Goal: Obtain resource: Download file/media

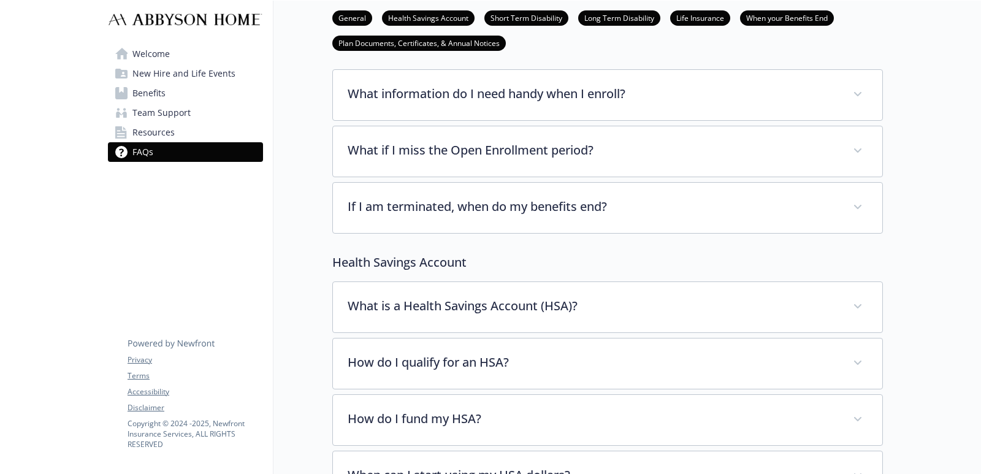
scroll to position [123, 0]
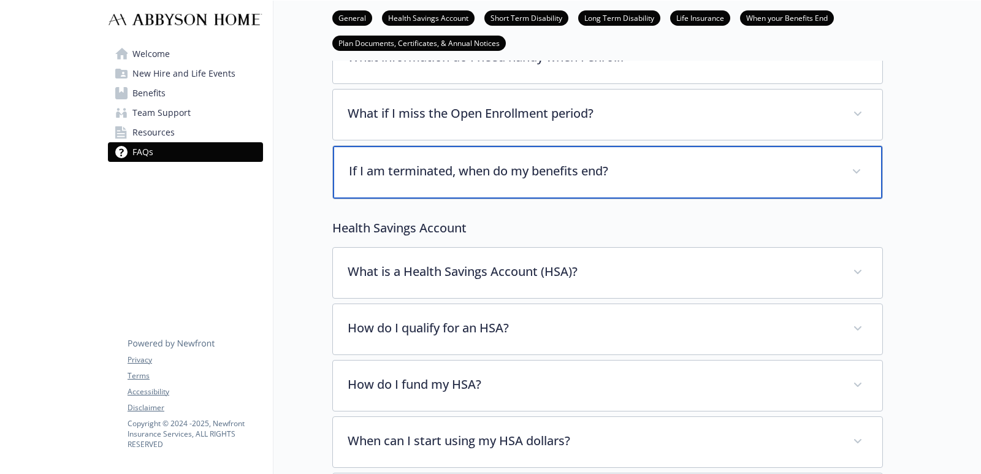
click at [486, 181] on div "If I am terminated, when do my benefits end?" at bounding box center [607, 172] width 549 height 53
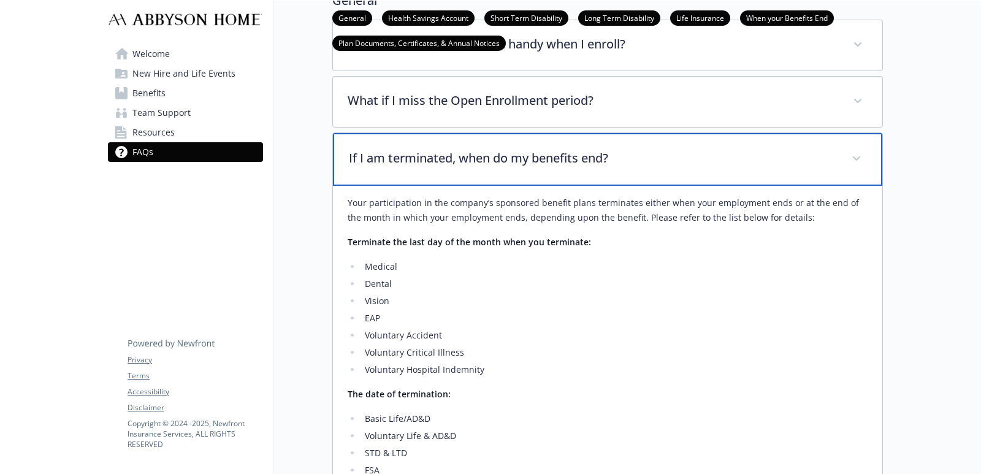
scroll to position [0, 0]
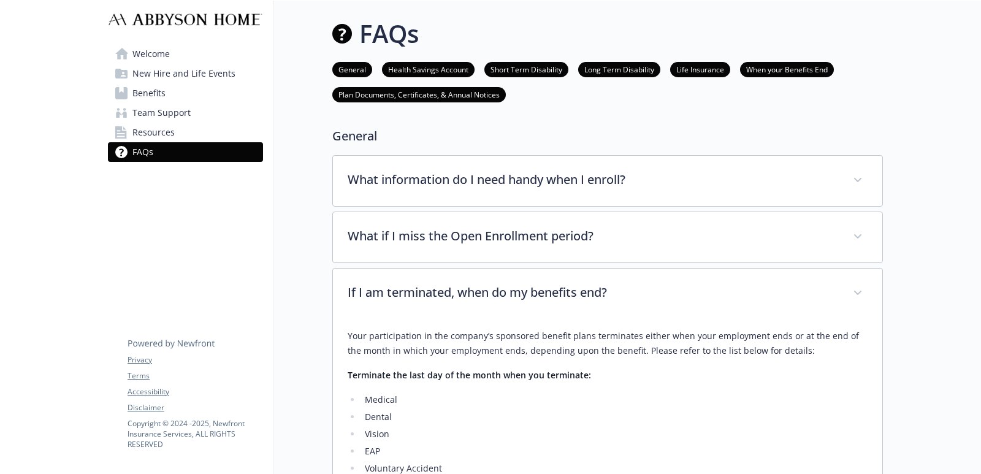
click at [171, 124] on span "Resources" at bounding box center [153, 133] width 42 height 20
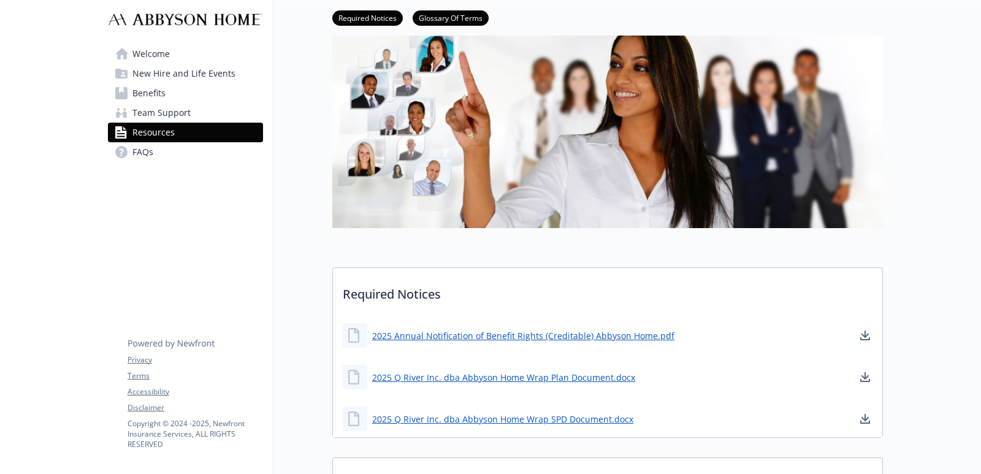
scroll to position [245, 0]
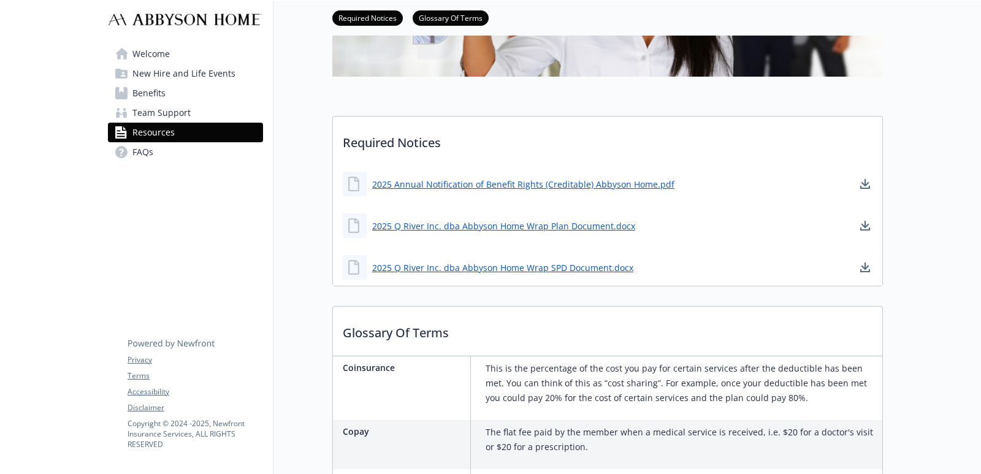
drag, startPoint x: 561, startPoint y: 187, endPoint x: 506, endPoint y: 195, distance: 55.1
click at [506, 194] on div "2025 Annual Notification of Benefit Rights (Creditable) Abbyson Home.pdf" at bounding box center [509, 184] width 332 height 25
click at [522, 268] on link "2025 Q River Inc. dba Abbyson Home Wrap SPD Document.docx" at bounding box center [504, 267] width 264 height 15
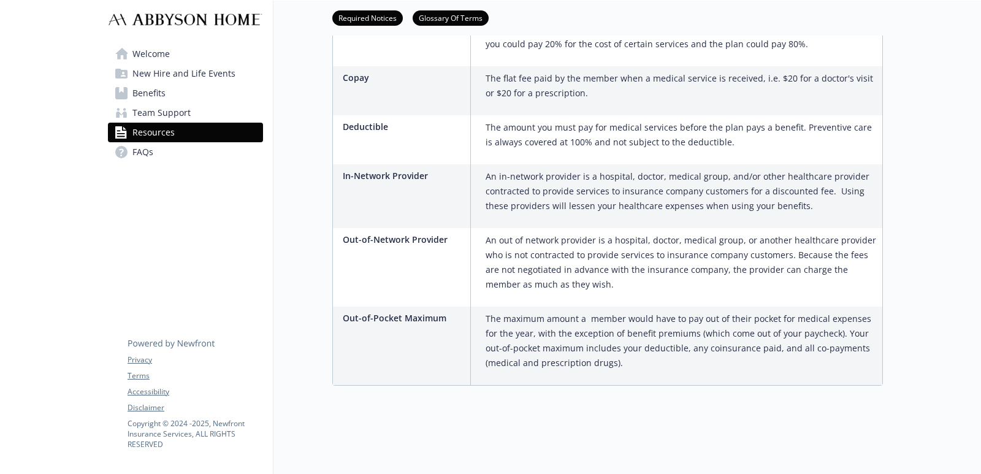
scroll to position [609, 0]
